Goal: Check status: Check status

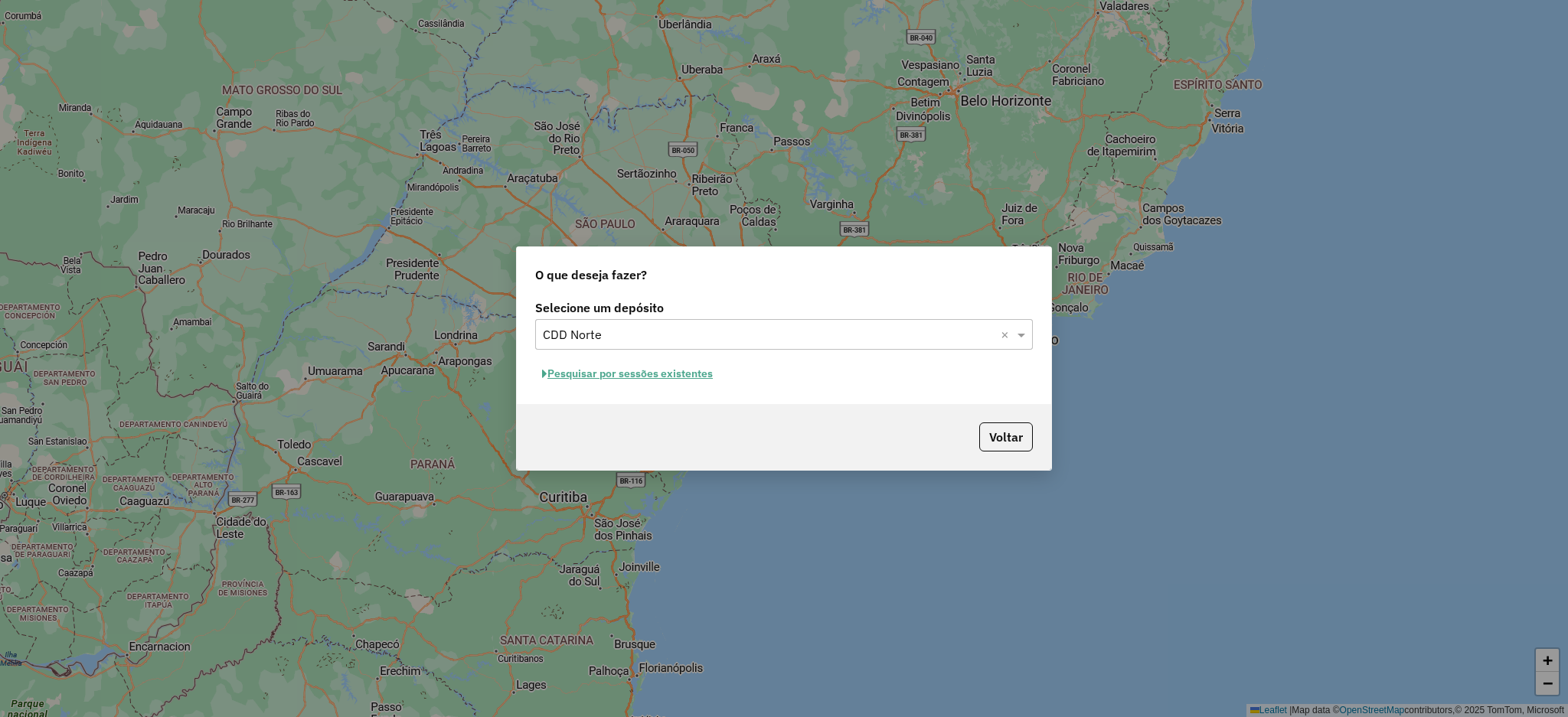
click at [682, 374] on button "Pesquisar por sessões existentes" at bounding box center [627, 374] width 185 height 23
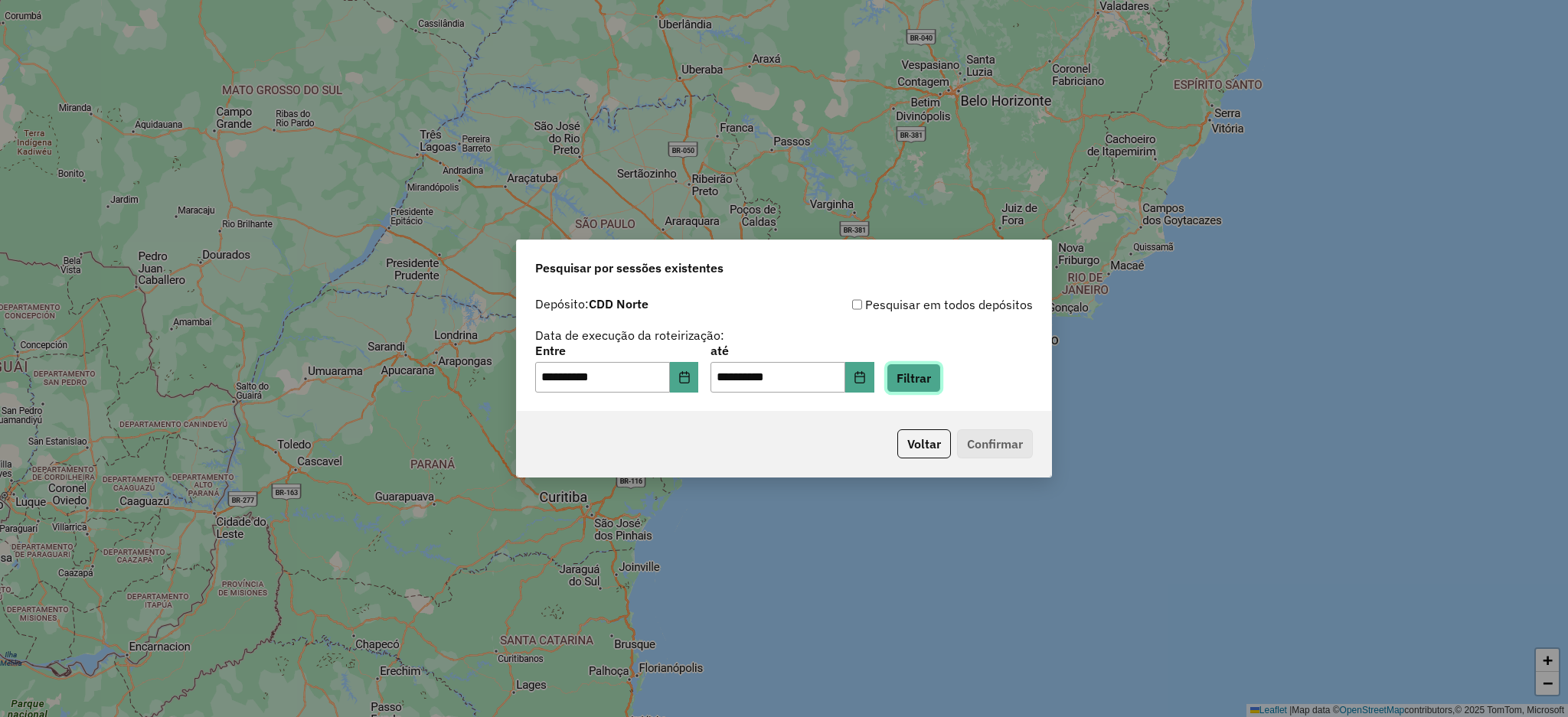
click at [941, 381] on button "Filtrar" at bounding box center [914, 378] width 55 height 29
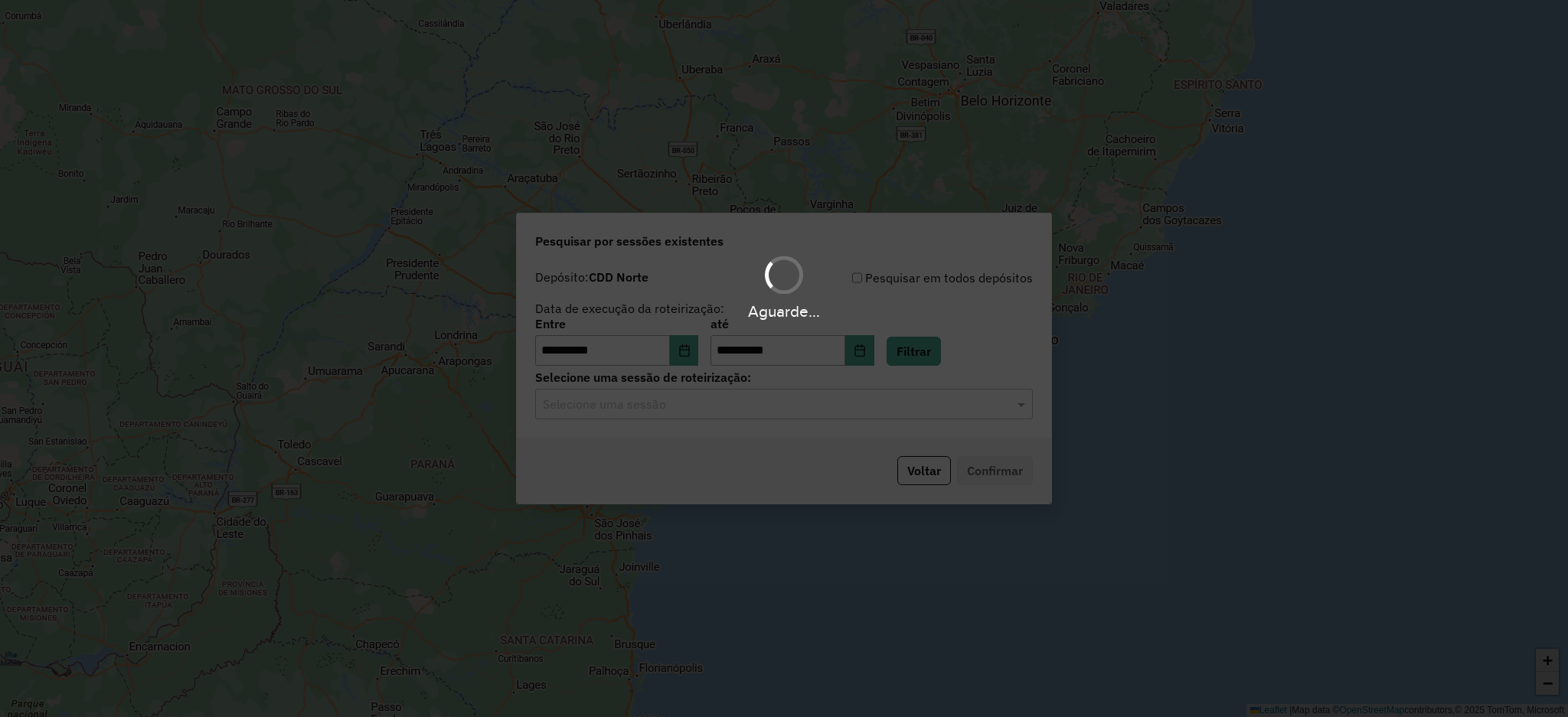
click at [929, 405] on div "Aguarde..." at bounding box center [784, 358] width 1568 height 717
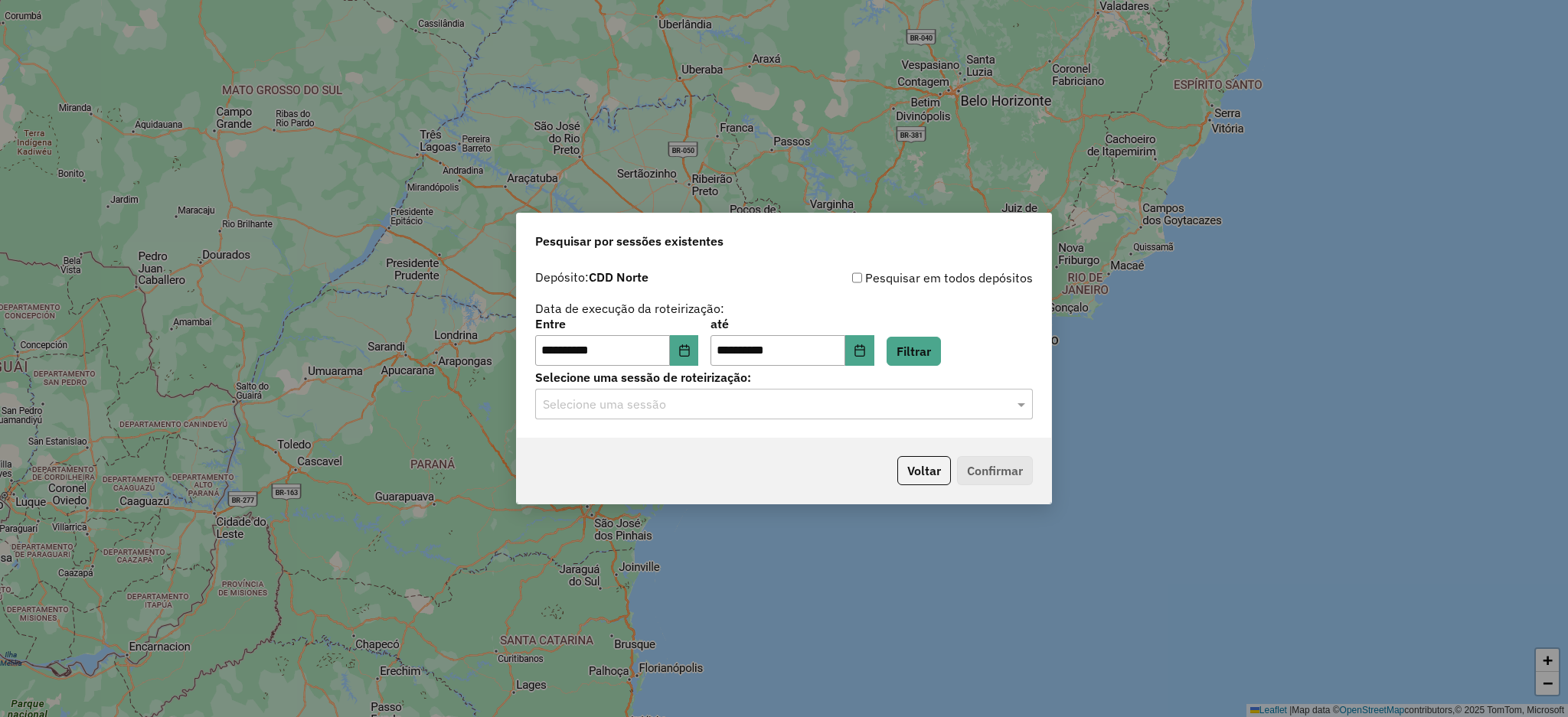
click at [929, 405] on hb-app "**********" at bounding box center [784, 358] width 1568 height 717
click at [922, 409] on input "text" at bounding box center [769, 404] width 451 height 19
click at [887, 430] on ng-dropdown-panel "1281102 - 23/09/2025 19:46" at bounding box center [784, 449] width 497 height 44
click at [945, 447] on div "1281102 - 23/09/2025 19:46" at bounding box center [784, 449] width 496 height 26
click at [1011, 457] on button "Confirmar" at bounding box center [996, 471] width 76 height 29
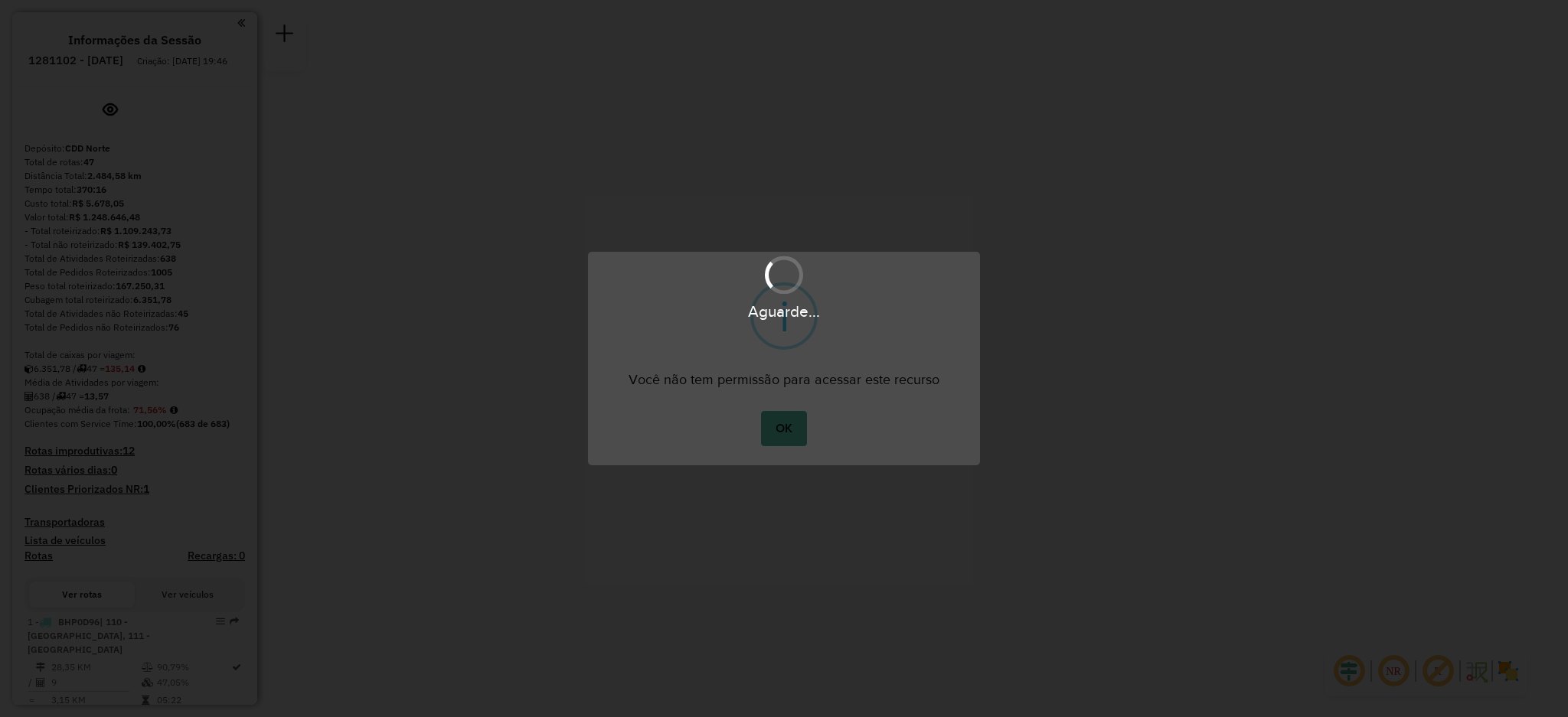
scroll to position [2154, 0]
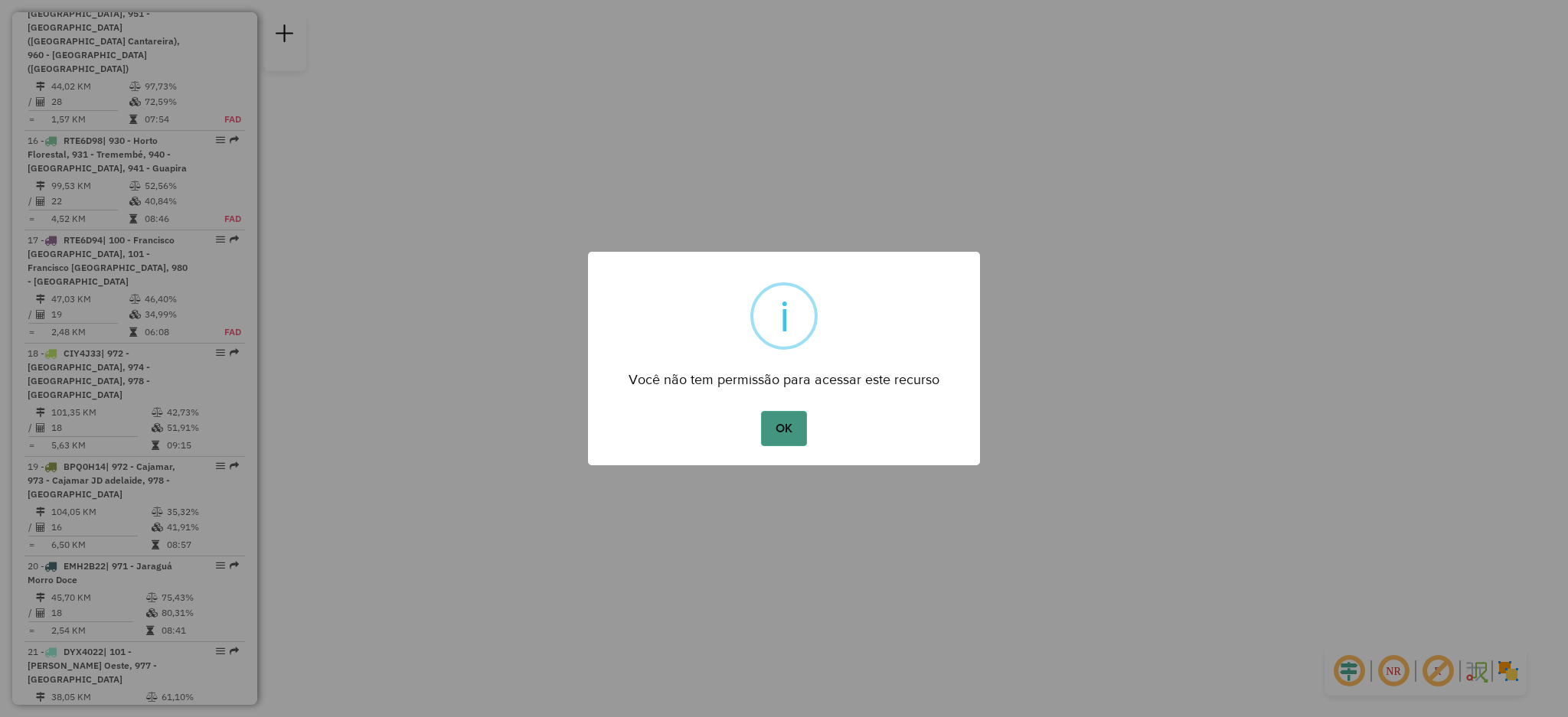
click at [762, 427] on button "OK" at bounding box center [784, 429] width 45 height 35
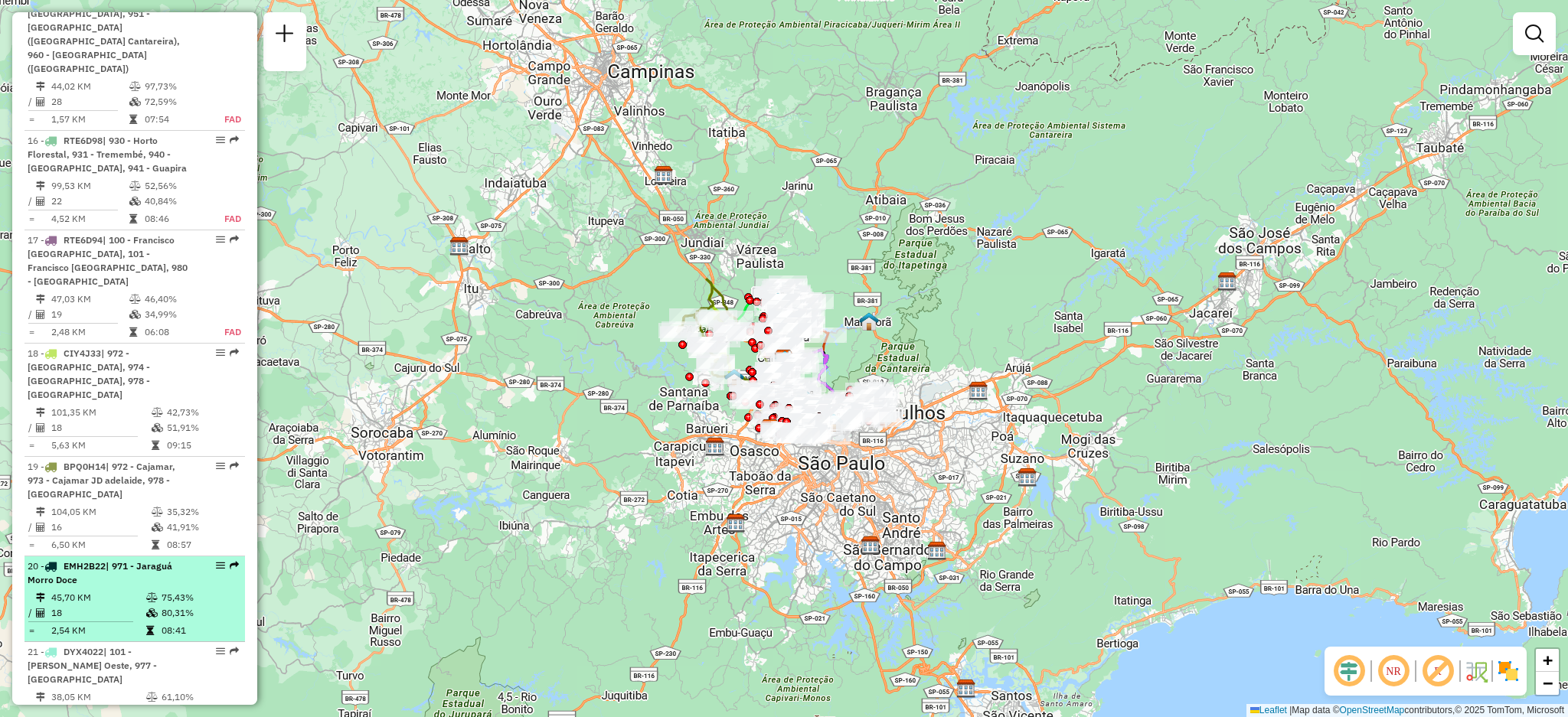
click at [230, 557] on li "20 - EMH2B22 | 971 - [GEOGRAPHIC_DATA] 45,70 KM 75,43% / 18 80,31% = 2,54 KM 08…" at bounding box center [135, 600] width 221 height 86
select select "**********"
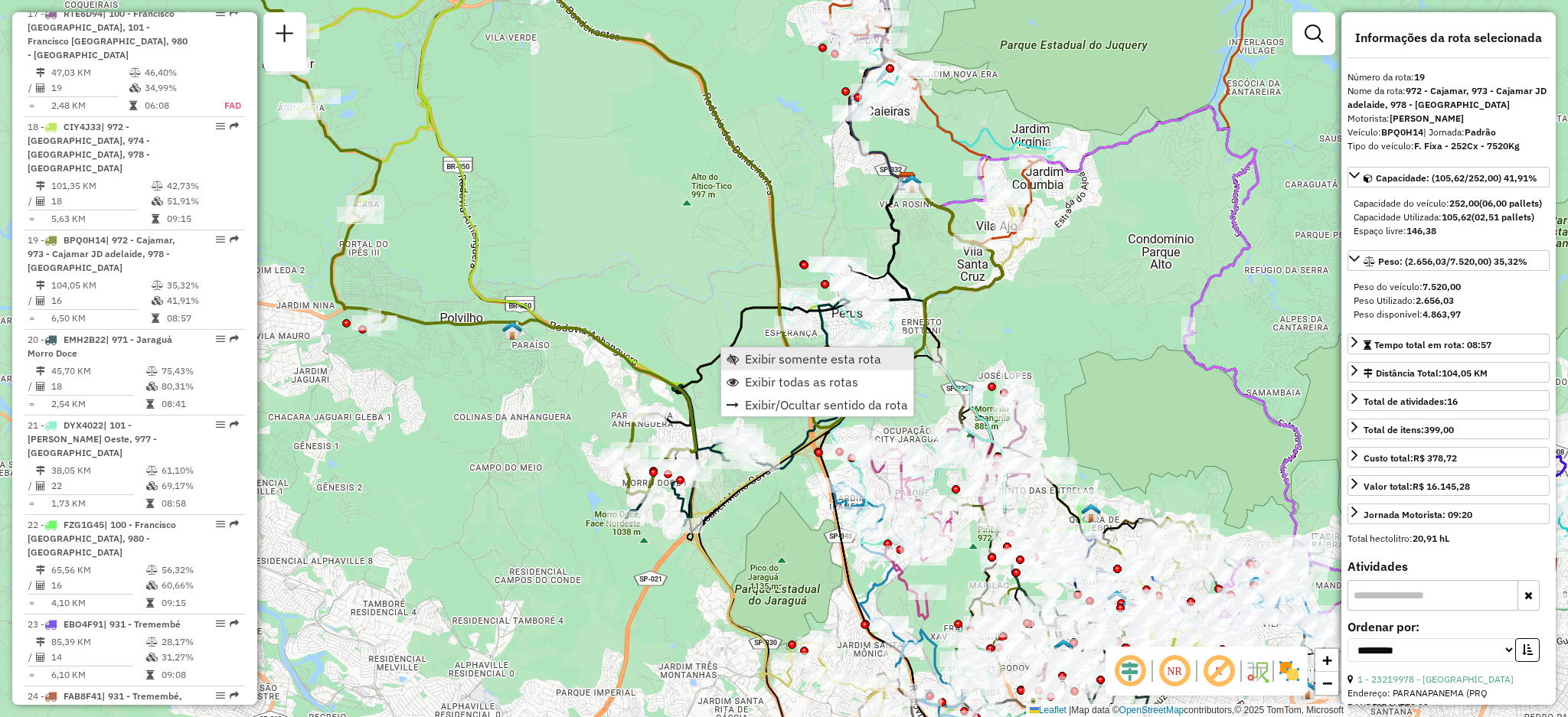
scroll to position [2392, 0]
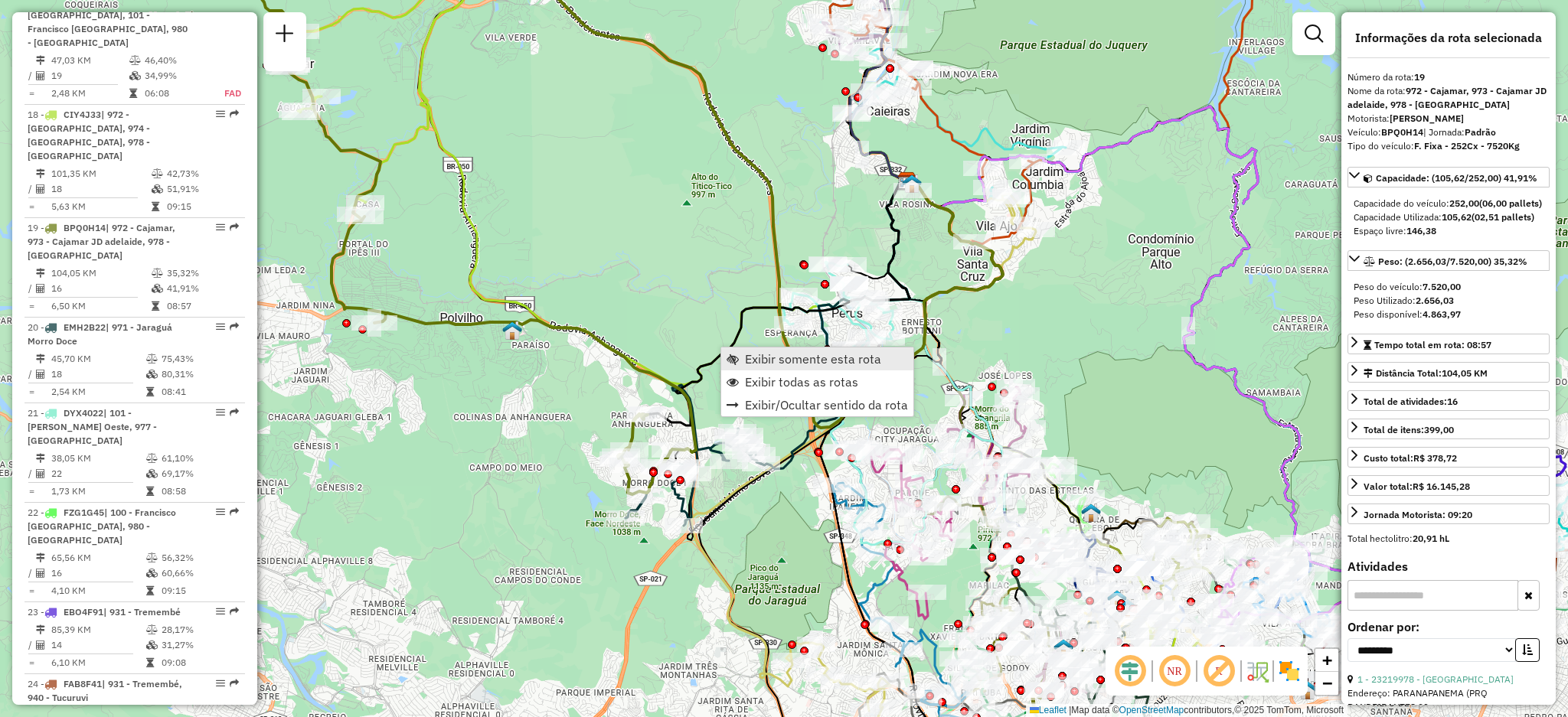
click at [734, 353] on span "Exibir somente esta rota" at bounding box center [733, 358] width 13 height 13
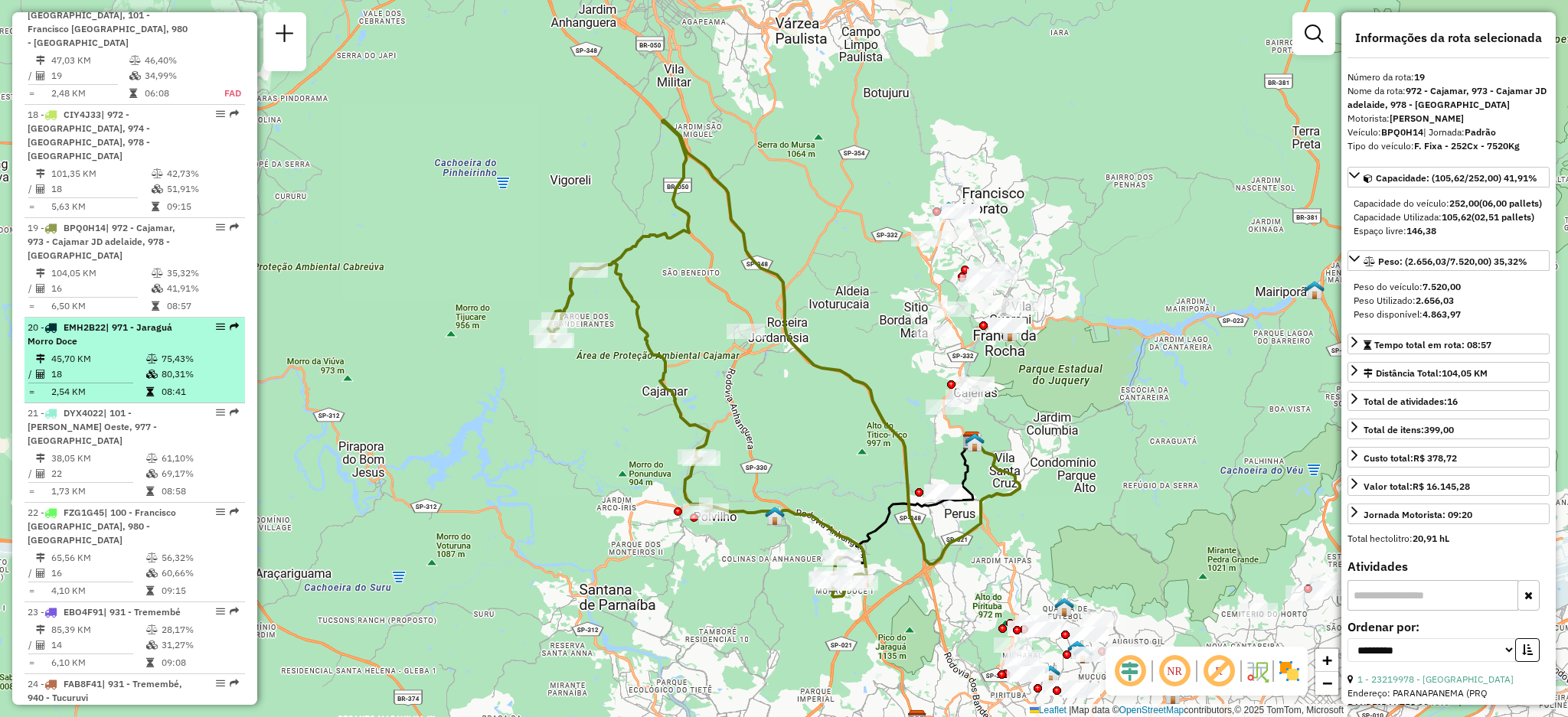
click at [233, 322] on em at bounding box center [233, 326] width 9 height 9
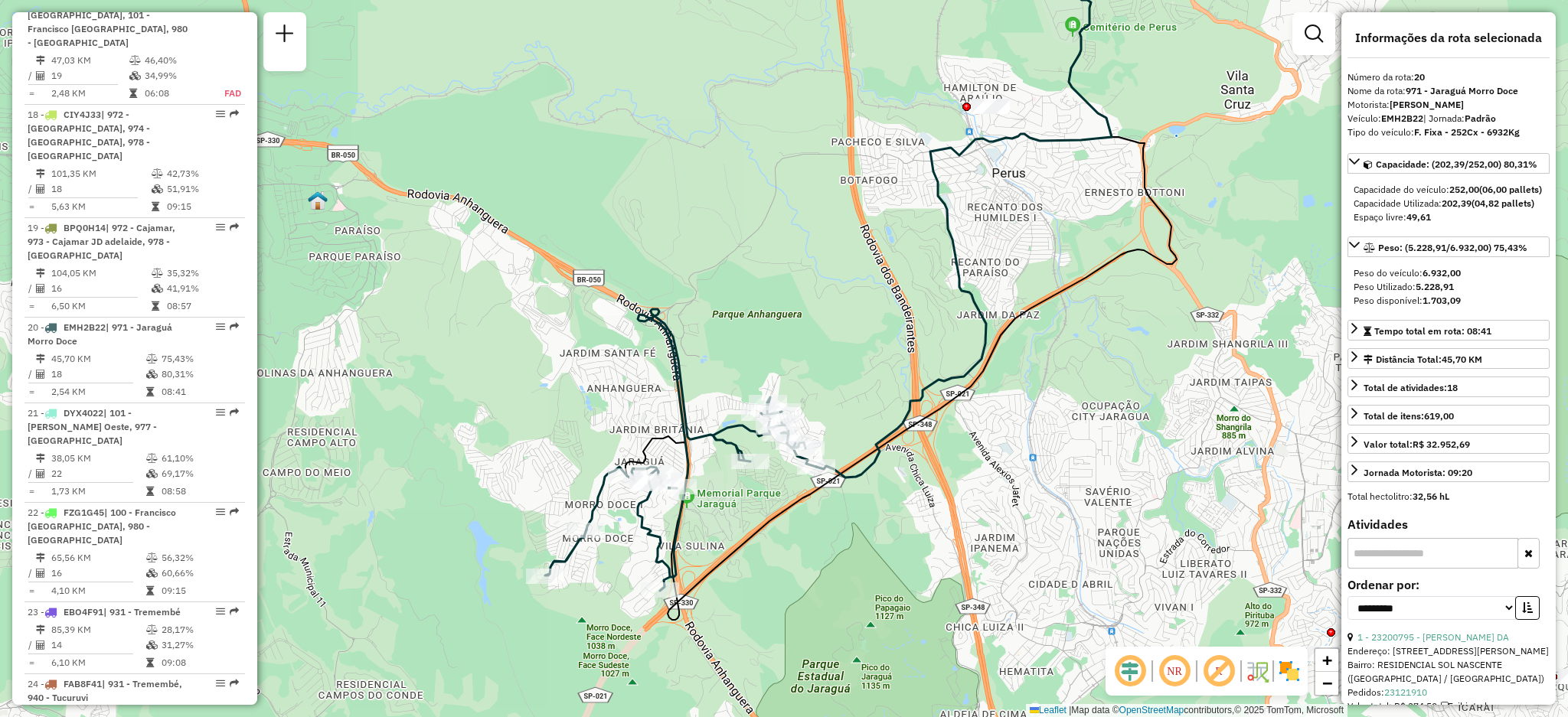
drag, startPoint x: 697, startPoint y: 507, endPoint x: 729, endPoint y: 477, distance: 43.9
click at [702, 497] on div "Janela de atendimento Grade de atendimento Capacidade Transportadoras Veículos …" at bounding box center [784, 358] width 1568 height 717
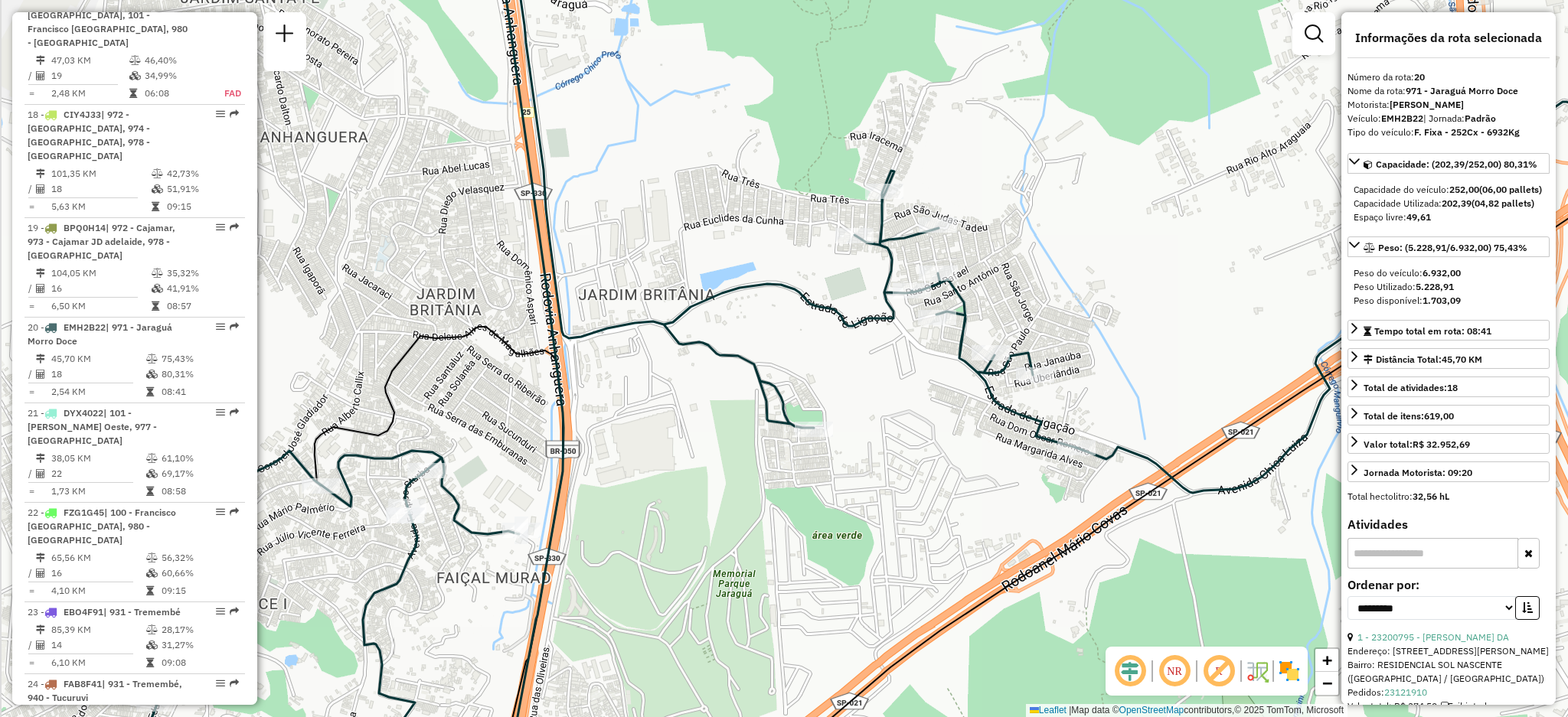
drag, startPoint x: 863, startPoint y: 429, endPoint x: 933, endPoint y: 448, distance: 72.5
click at [933, 448] on div "Janela de atendimento Grade de atendimento Capacidade Transportadoras Veículos …" at bounding box center [784, 358] width 1568 height 717
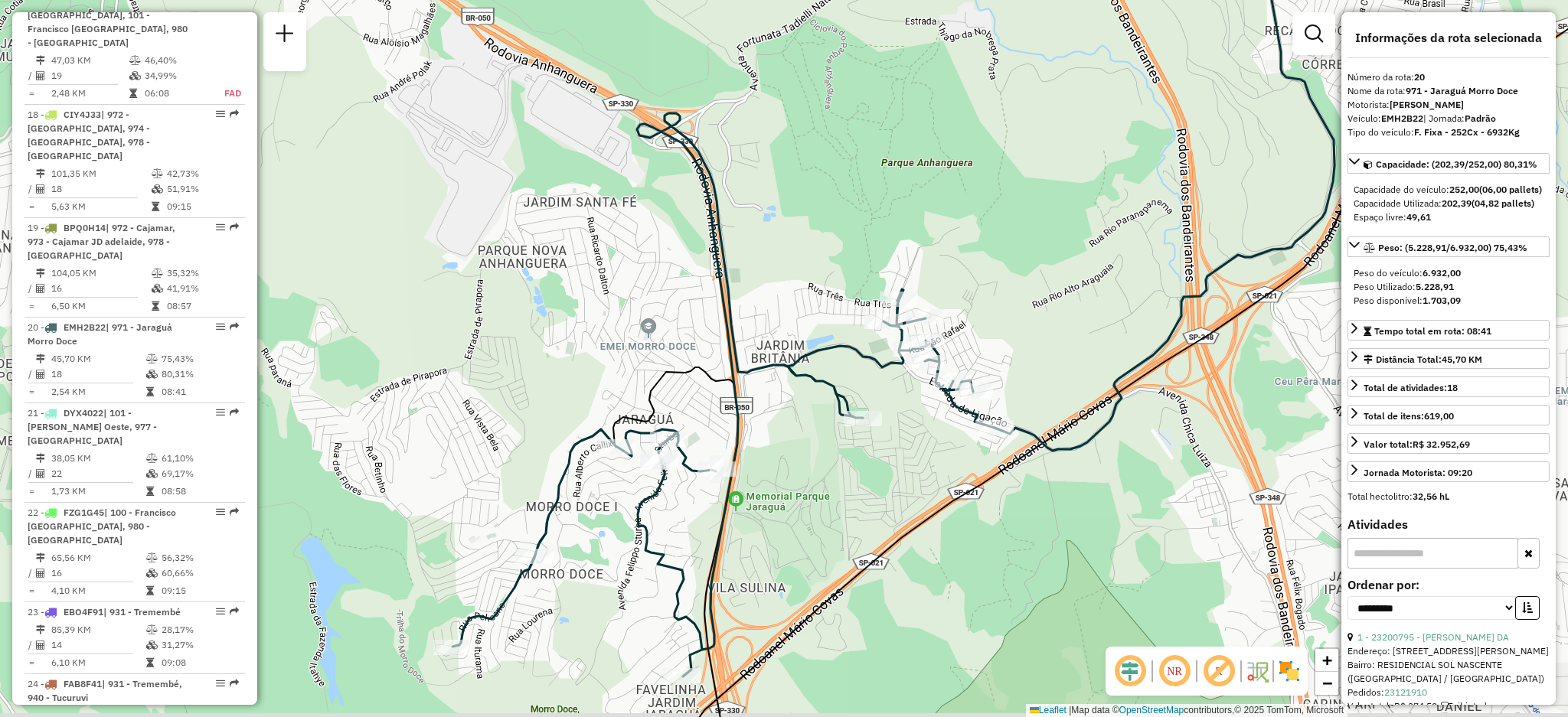
drag, startPoint x: 681, startPoint y: 421, endPoint x: 708, endPoint y: 385, distance: 45.0
click at [708, 385] on div "Janela de atendimento Grade de atendimento Capacidade Transportadoras Veículos …" at bounding box center [784, 358] width 1568 height 717
